Goal: Transaction & Acquisition: Purchase product/service

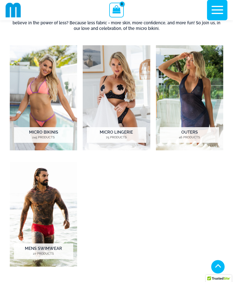
scroll to position [274, 0]
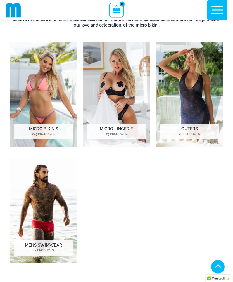
click at [50, 77] on img "Visit product category Micro Bikinis" at bounding box center [43, 94] width 67 height 105
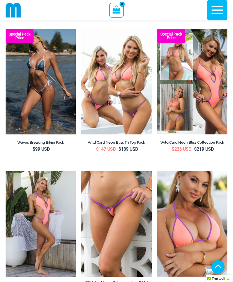
scroll to position [172, 0]
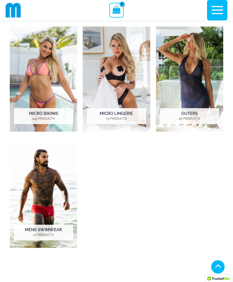
scroll to position [292, 0]
click at [120, 65] on img "Visit product category Micro Lingerie" at bounding box center [116, 79] width 67 height 105
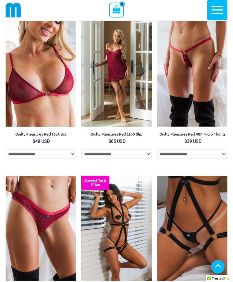
scroll to position [226, 0]
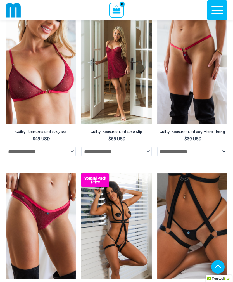
click at [157, 19] on img at bounding box center [157, 19] width 0 height 0
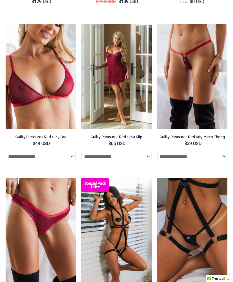
scroll to position [244, 0]
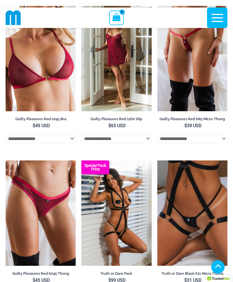
click at [6, 6] on img at bounding box center [6, 6] width 0 height 0
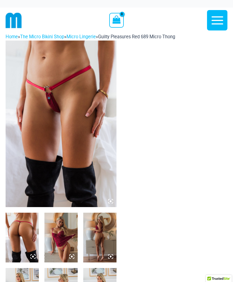
click at [94, 74] on img at bounding box center [61, 124] width 111 height 167
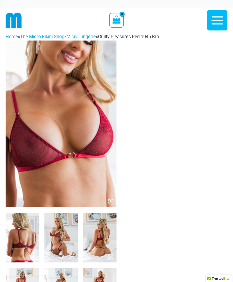
click at [97, 71] on img at bounding box center [61, 124] width 111 height 167
click at [98, 79] on img at bounding box center [61, 124] width 111 height 167
